Goal: Find specific page/section: Find specific page/section

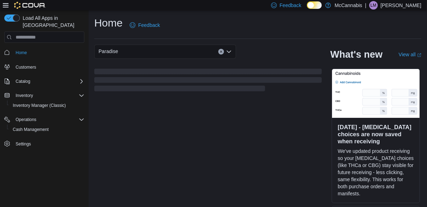
click at [232, 52] on div "Paradise" at bounding box center [165, 52] width 142 height 14
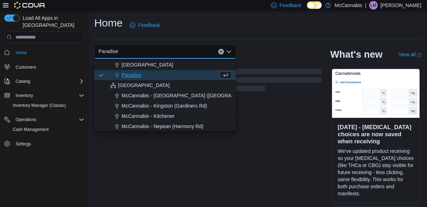
scroll to position [21, 0]
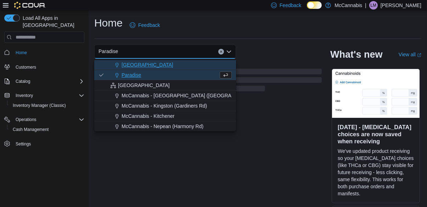
click at [184, 67] on div "[GEOGRAPHIC_DATA]" at bounding box center [169, 64] width 125 height 7
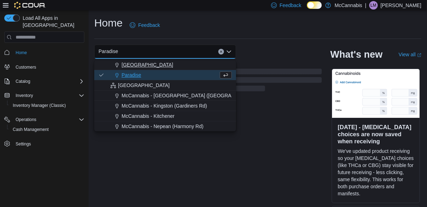
scroll to position [0, 0]
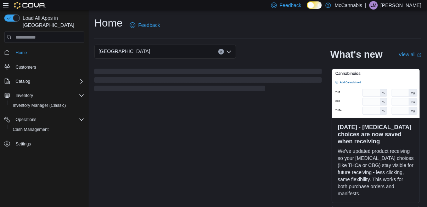
click at [300, 42] on div "Home Feedback Deer Lake Combo box. Selected. [GEOGRAPHIC_DATA]. Press Backspace…" at bounding box center [258, 119] width 338 height 218
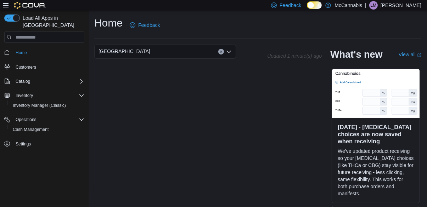
click at [407, 24] on div "Home Feedback" at bounding box center [257, 25] width 327 height 18
click at [414, 3] on p "[PERSON_NAME]" at bounding box center [400, 5] width 41 height 9
click at [385, 76] on img at bounding box center [376, 93] width 88 height 49
click at [399, 14] on div "Home Feedback [GEOGRAPHIC_DATA] Updated 1 minute(s) ago What's new View all (op…" at bounding box center [258, 119] width 338 height 218
click at [407, 5] on p "[PERSON_NAME]" at bounding box center [400, 5] width 41 height 9
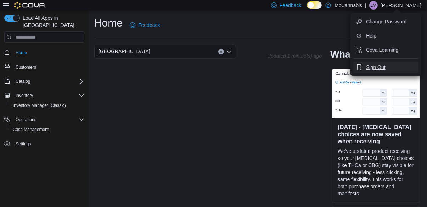
click at [380, 62] on button "Sign Out" at bounding box center [385, 67] width 65 height 11
